Goal: Use online tool/utility: Use online tool/utility

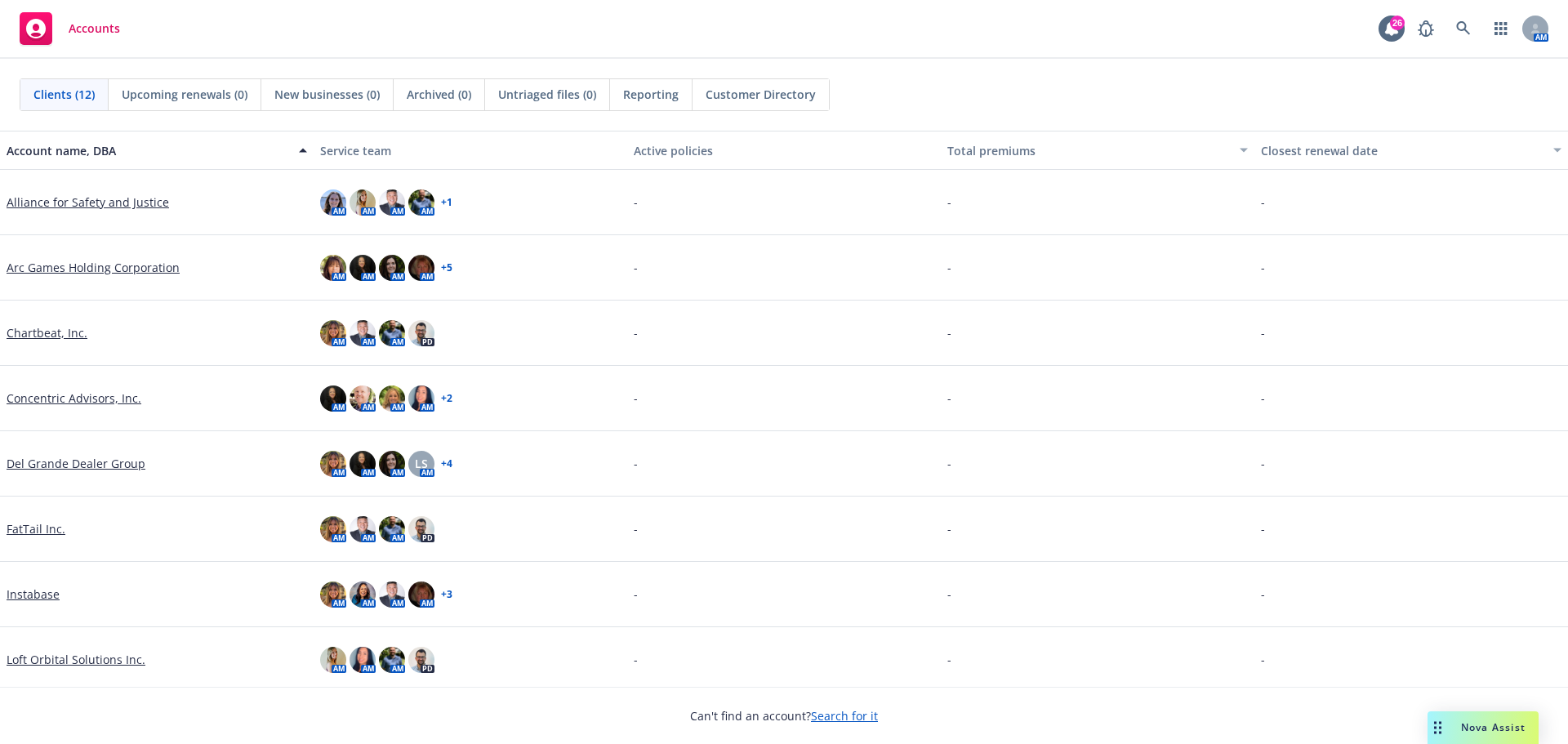
click at [1493, 729] on span "Nova Assist" at bounding box center [1493, 727] width 65 height 14
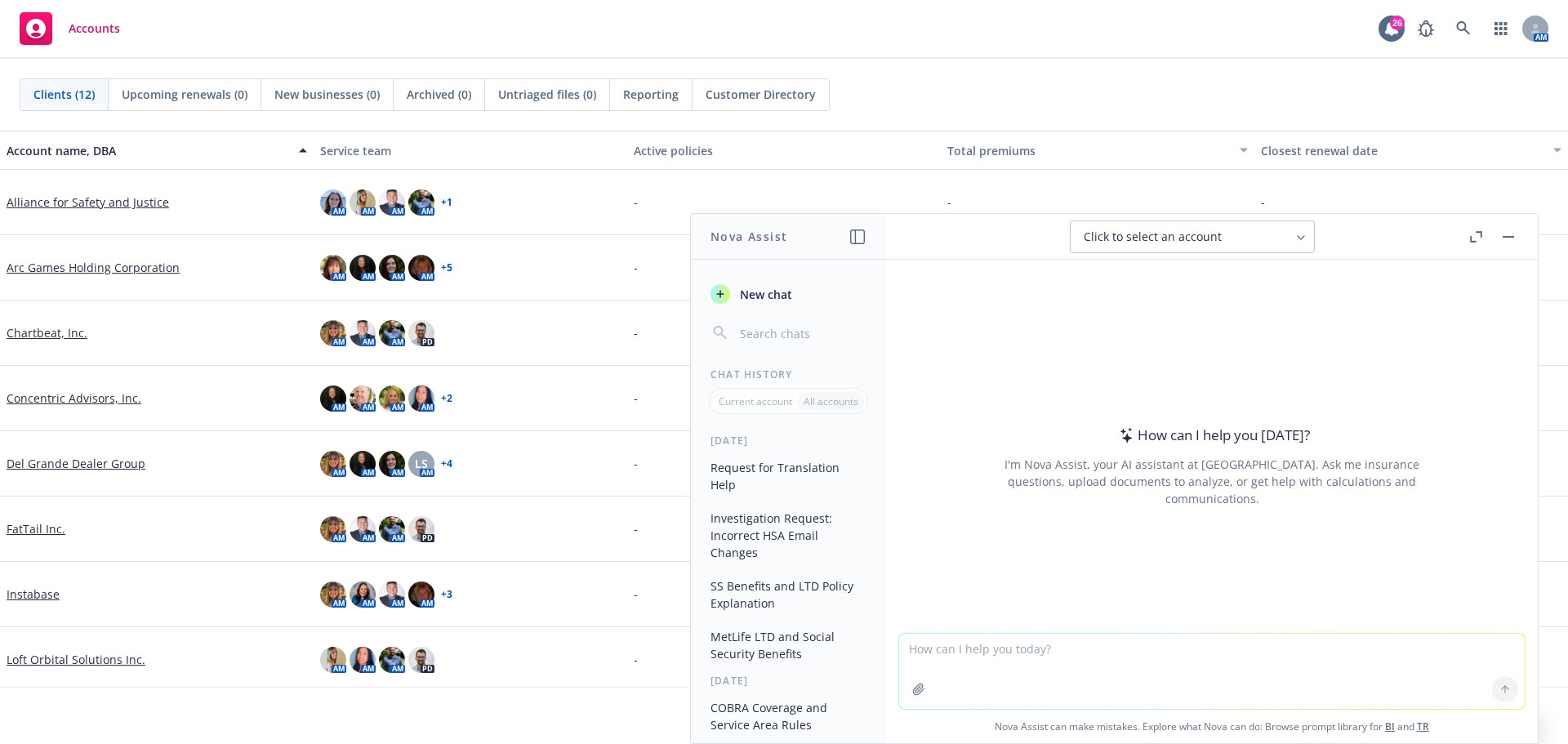
click at [990, 651] on textarea at bounding box center [1212, 671] width 626 height 75
paste textarea "There are no active negotiations in [GEOGRAPHIC_DATA][US_STATE], it is a very s…"
type textarea "Summarize the below: There are no active negotiations in [GEOGRAPHIC_DATA][US_S…"
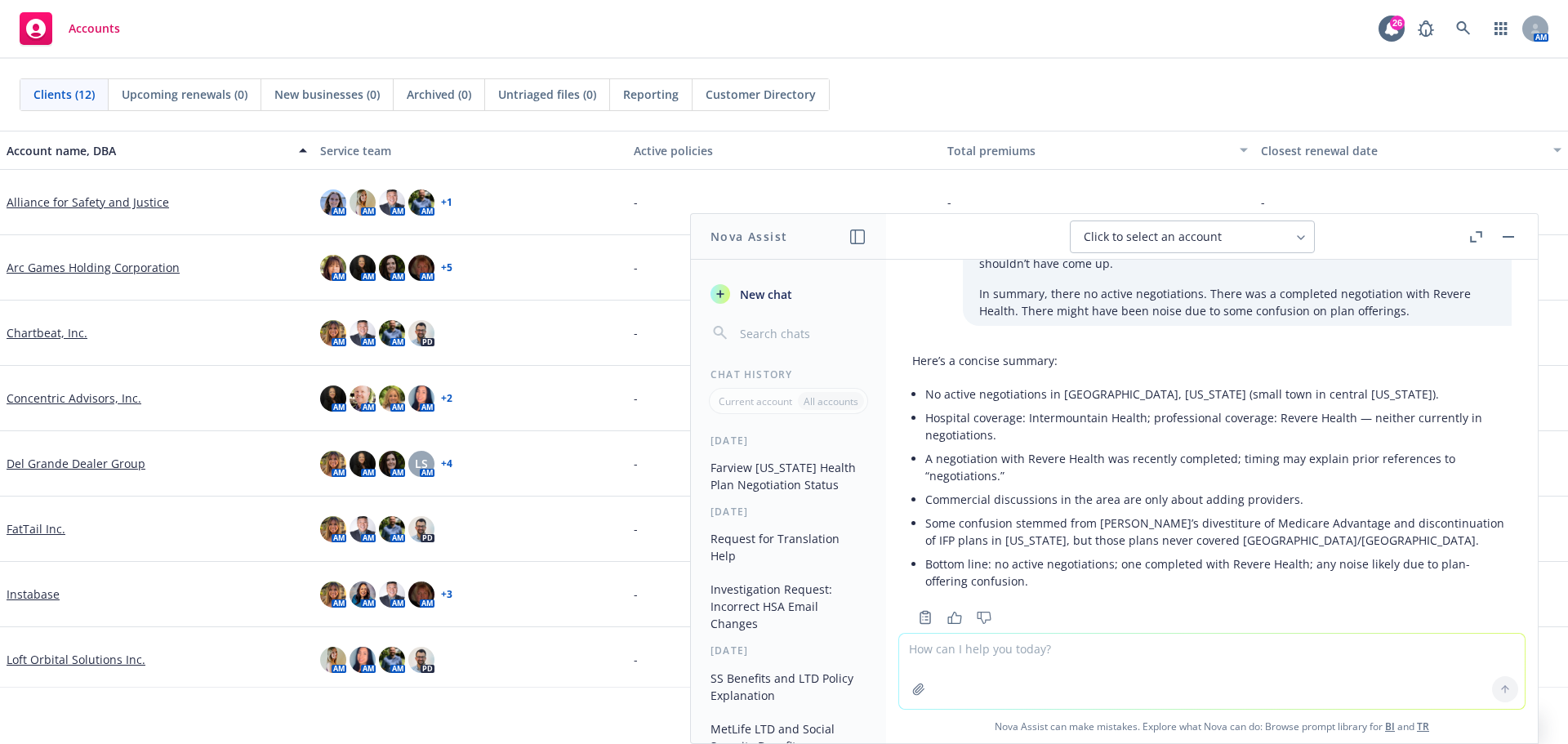
scroll to position [209, 0]
type textarea "provide the summary in paragraph form"
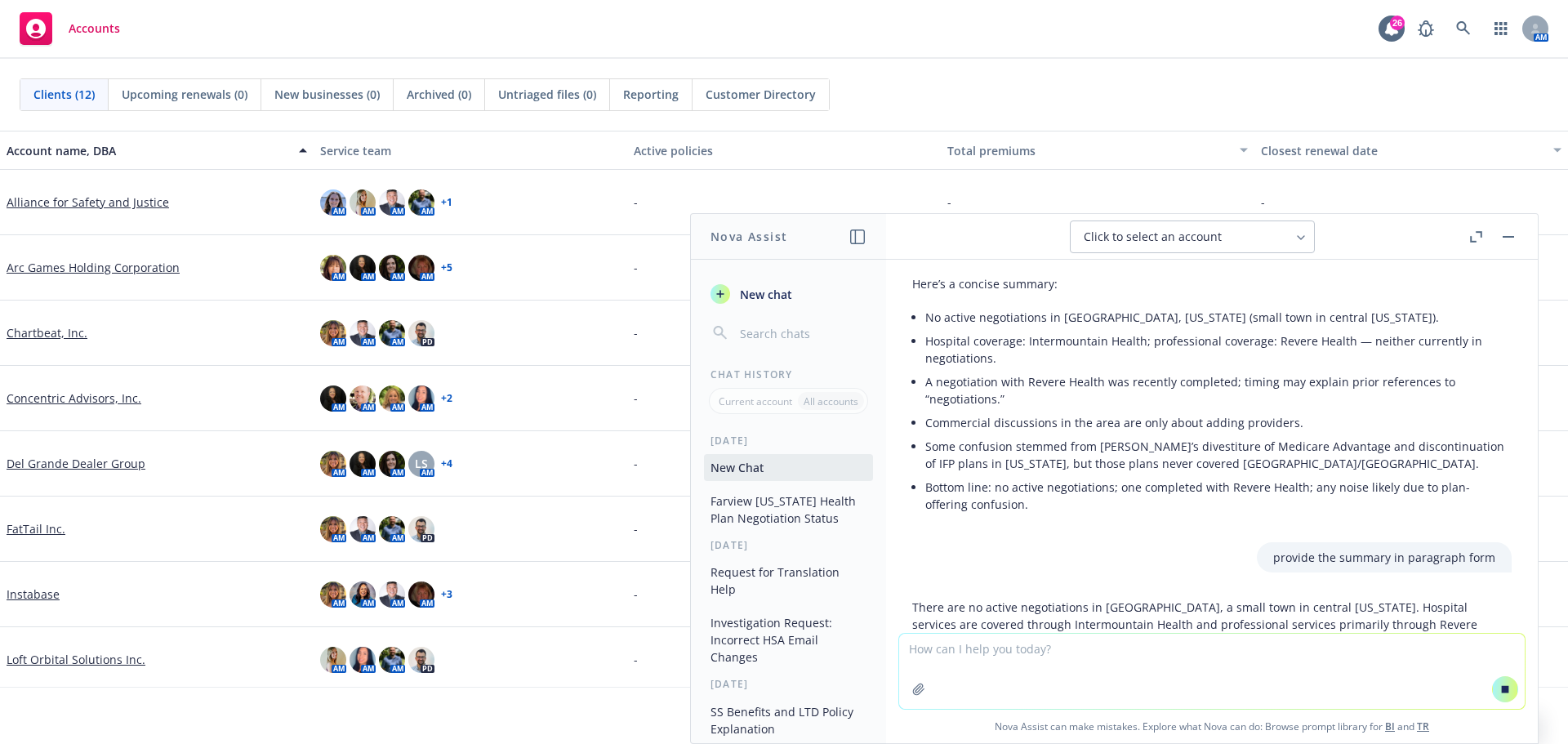
scroll to position [459, 0]
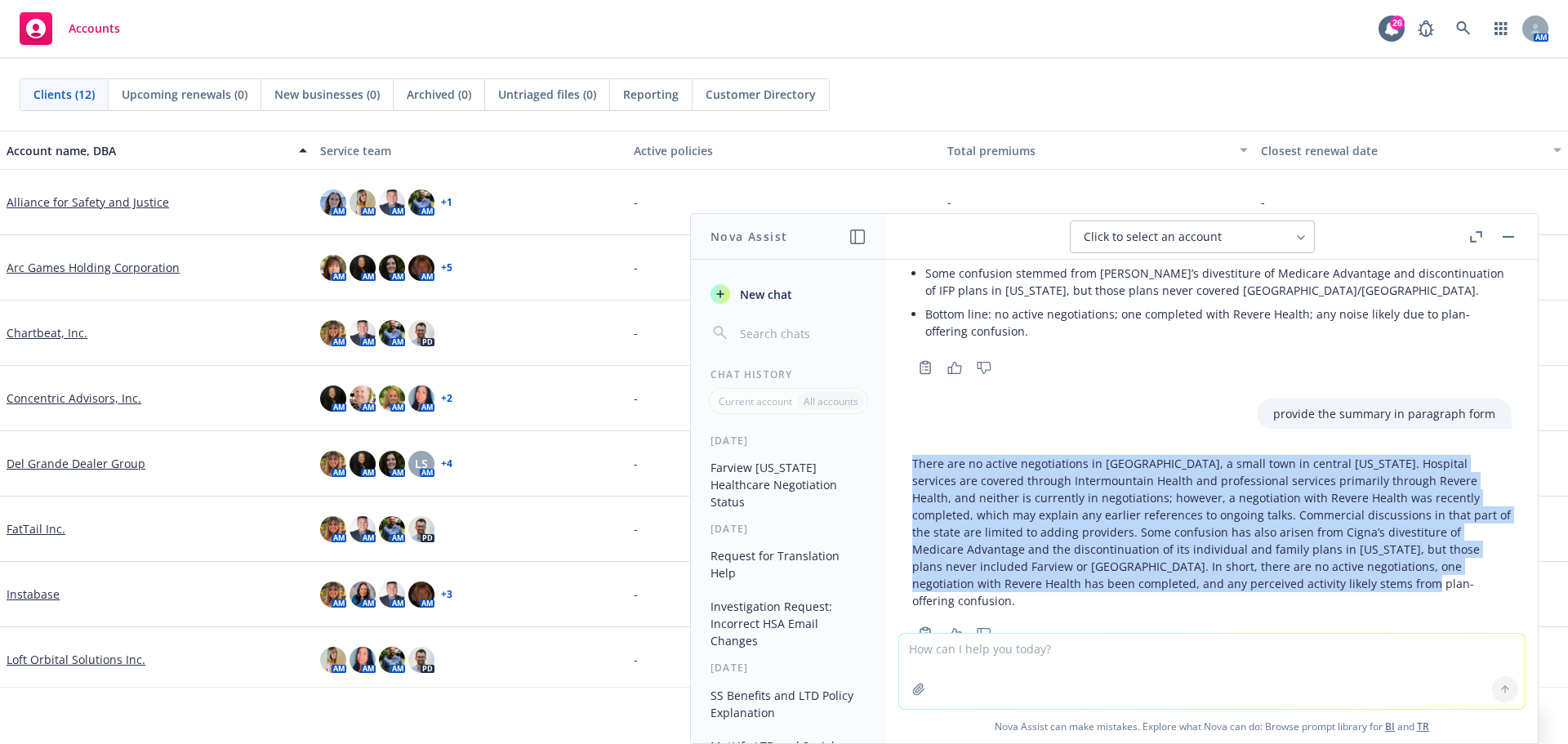
drag, startPoint x: 911, startPoint y: 424, endPoint x: 1352, endPoint y: 545, distance: 457.3
click at [1352, 545] on div "There are no active negotiations in [GEOGRAPHIC_DATA], a small town in central …" at bounding box center [1212, 546] width 626 height 197
copy p "There are no active negotiations in [GEOGRAPHIC_DATA], a small town in central …"
